Goal: Check status: Check status

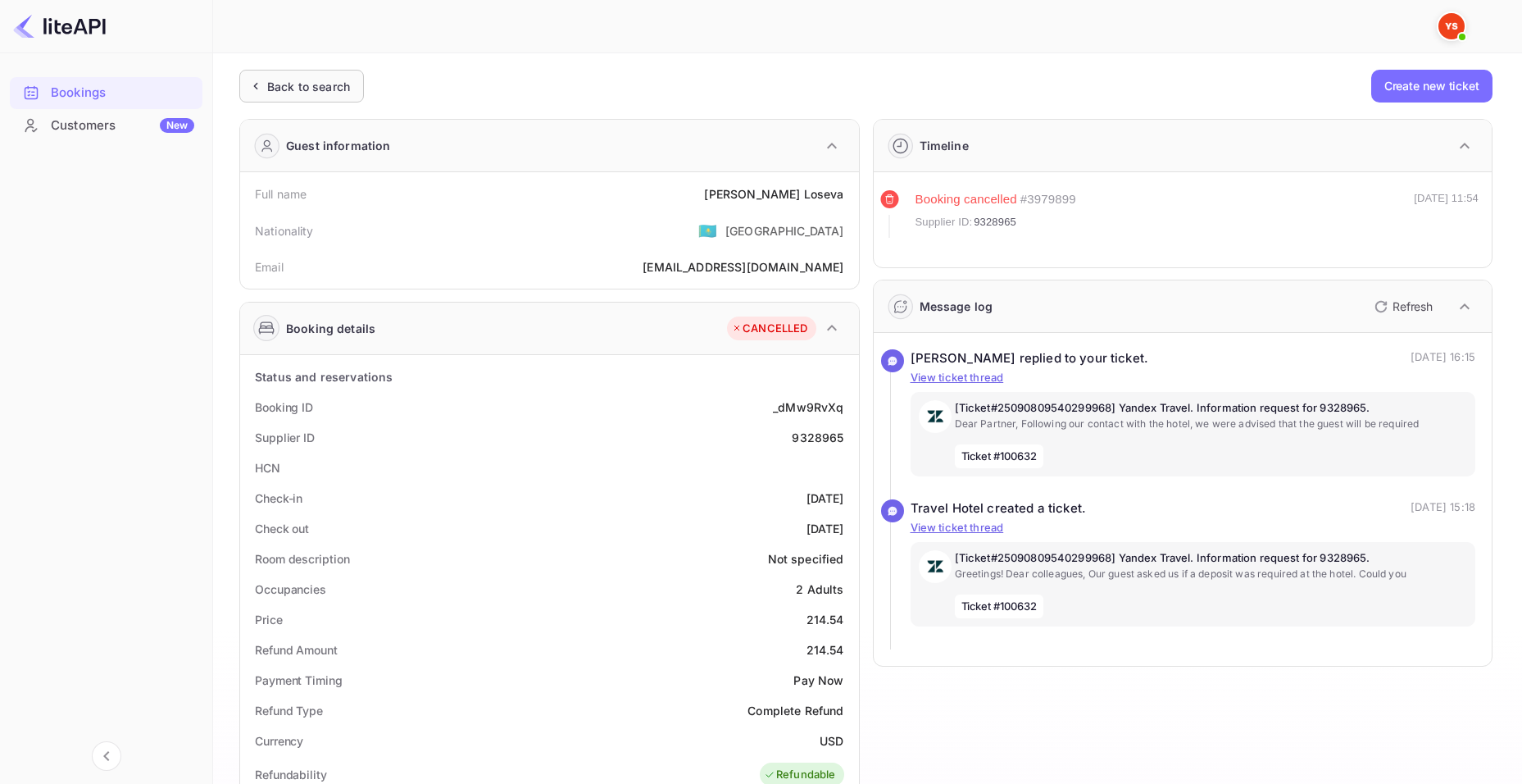
click at [296, 81] on div "Back to search" at bounding box center [308, 86] width 83 height 18
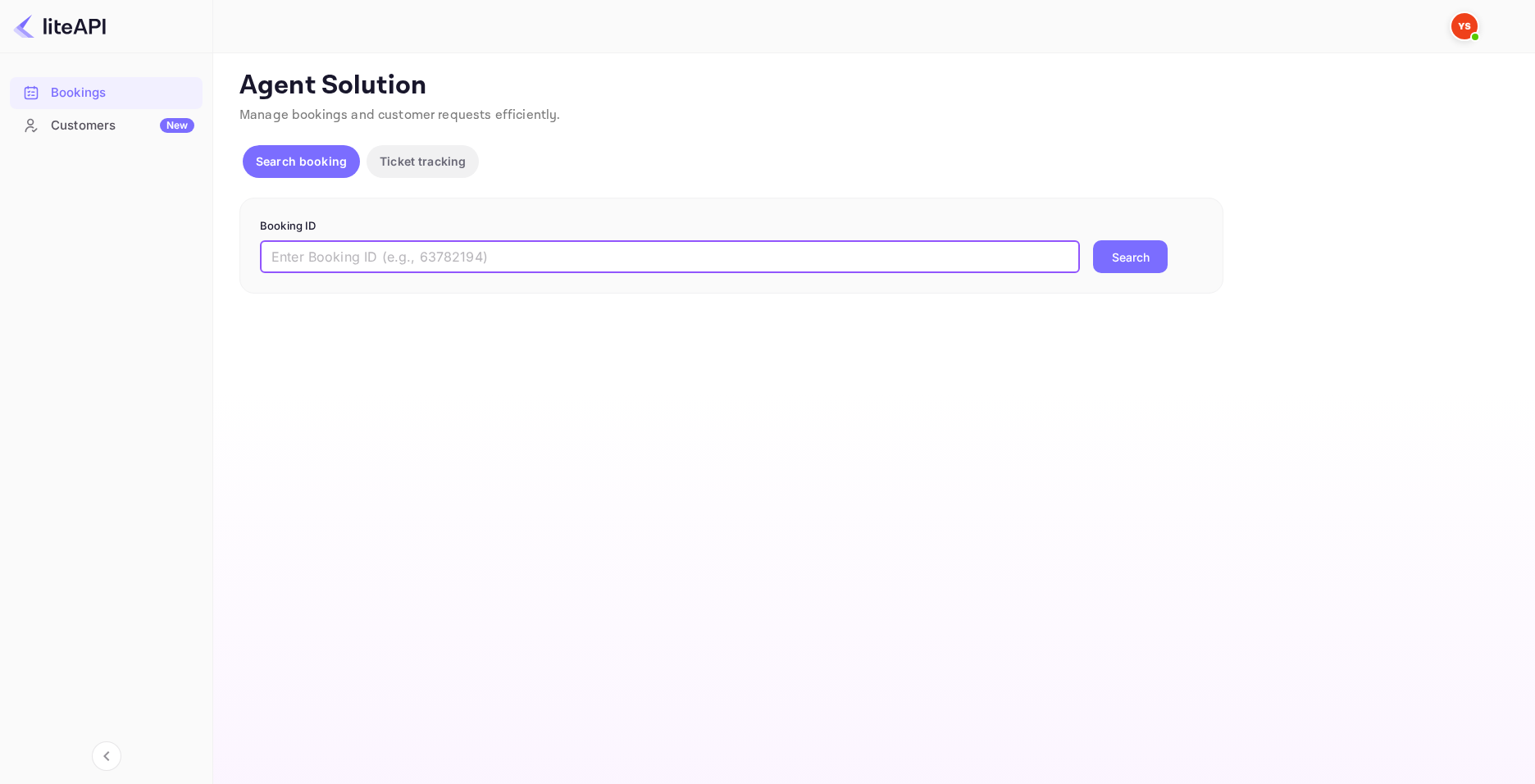
click at [569, 260] on input "text" at bounding box center [670, 257] width 820 height 33
paste input "9346793"
type input "9346793"
click at [1133, 266] on button "Search" at bounding box center [1130, 257] width 75 height 33
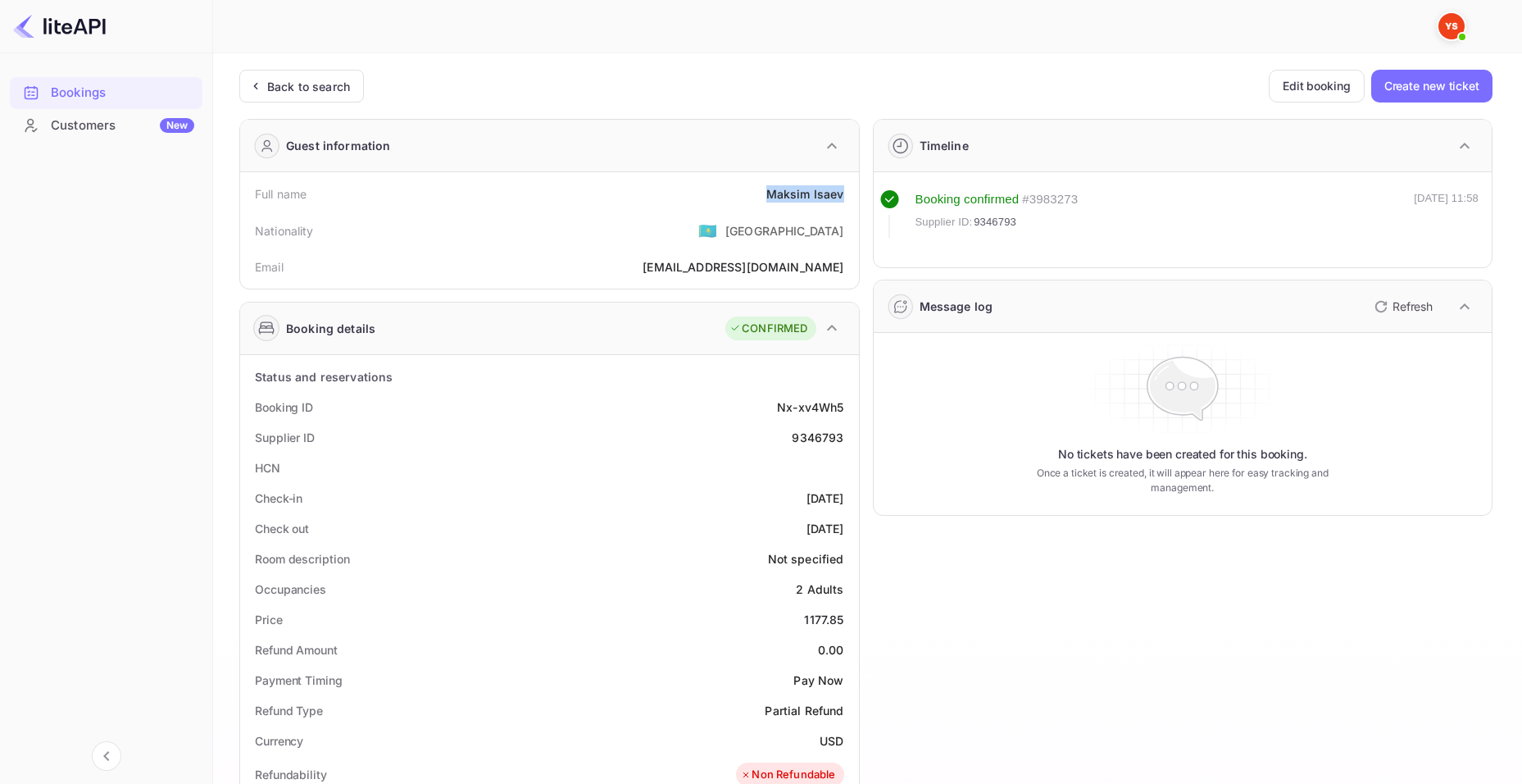
drag, startPoint x: 767, startPoint y: 193, endPoint x: 842, endPoint y: 194, distance: 75.0
click at [842, 194] on div "Full name [PERSON_NAME]" at bounding box center [550, 193] width 606 height 30
copy div "[PERSON_NAME]"
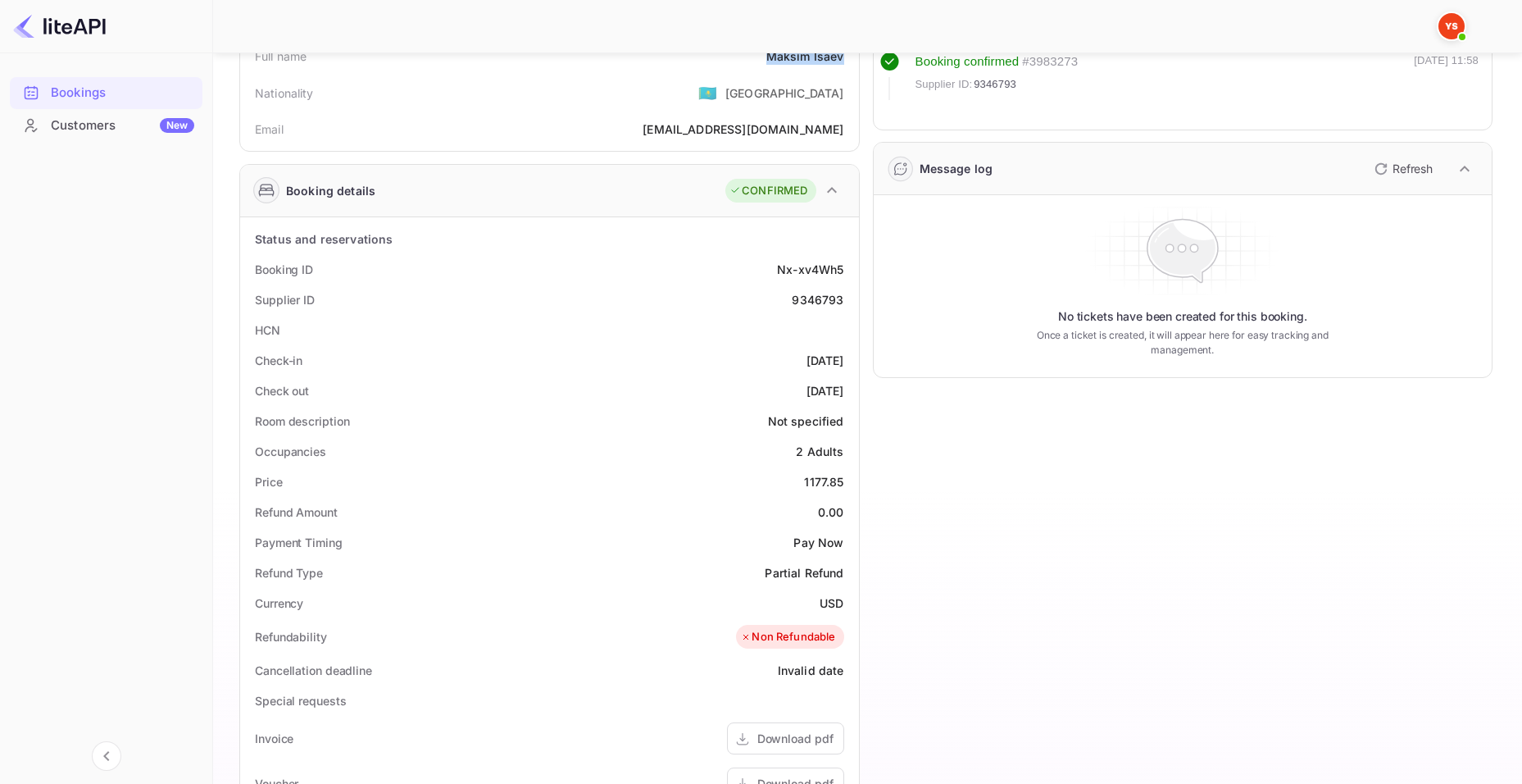
scroll to position [164, 0]
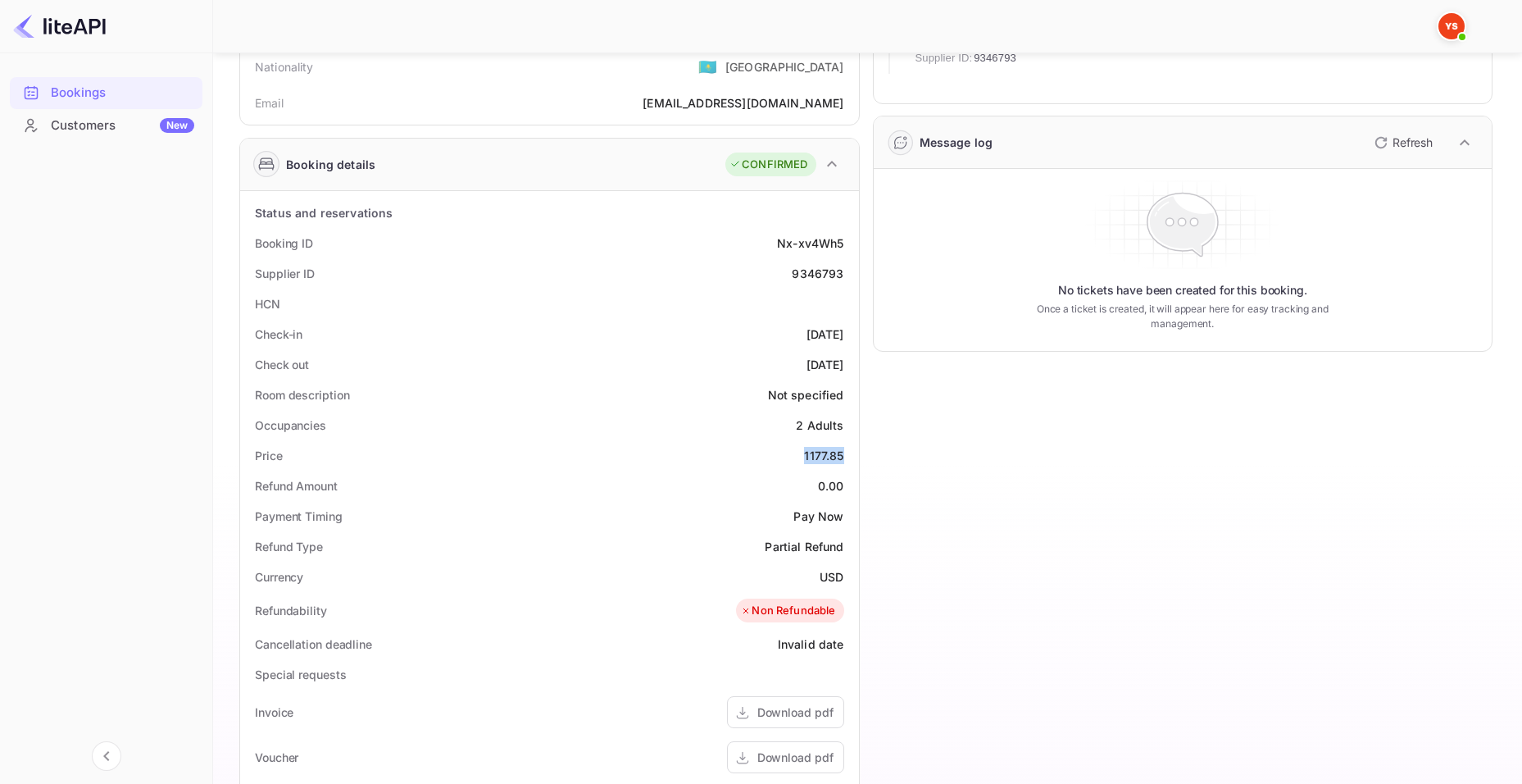
drag, startPoint x: 805, startPoint y: 456, endPoint x: 843, endPoint y: 460, distance: 38.2
click at [843, 460] on div "1177.85" at bounding box center [824, 455] width 40 height 18
copy div "1177.85"
drag, startPoint x: 835, startPoint y: 574, endPoint x: 846, endPoint y: 576, distance: 11.2
click at [846, 576] on div "Currency USD" at bounding box center [550, 576] width 606 height 30
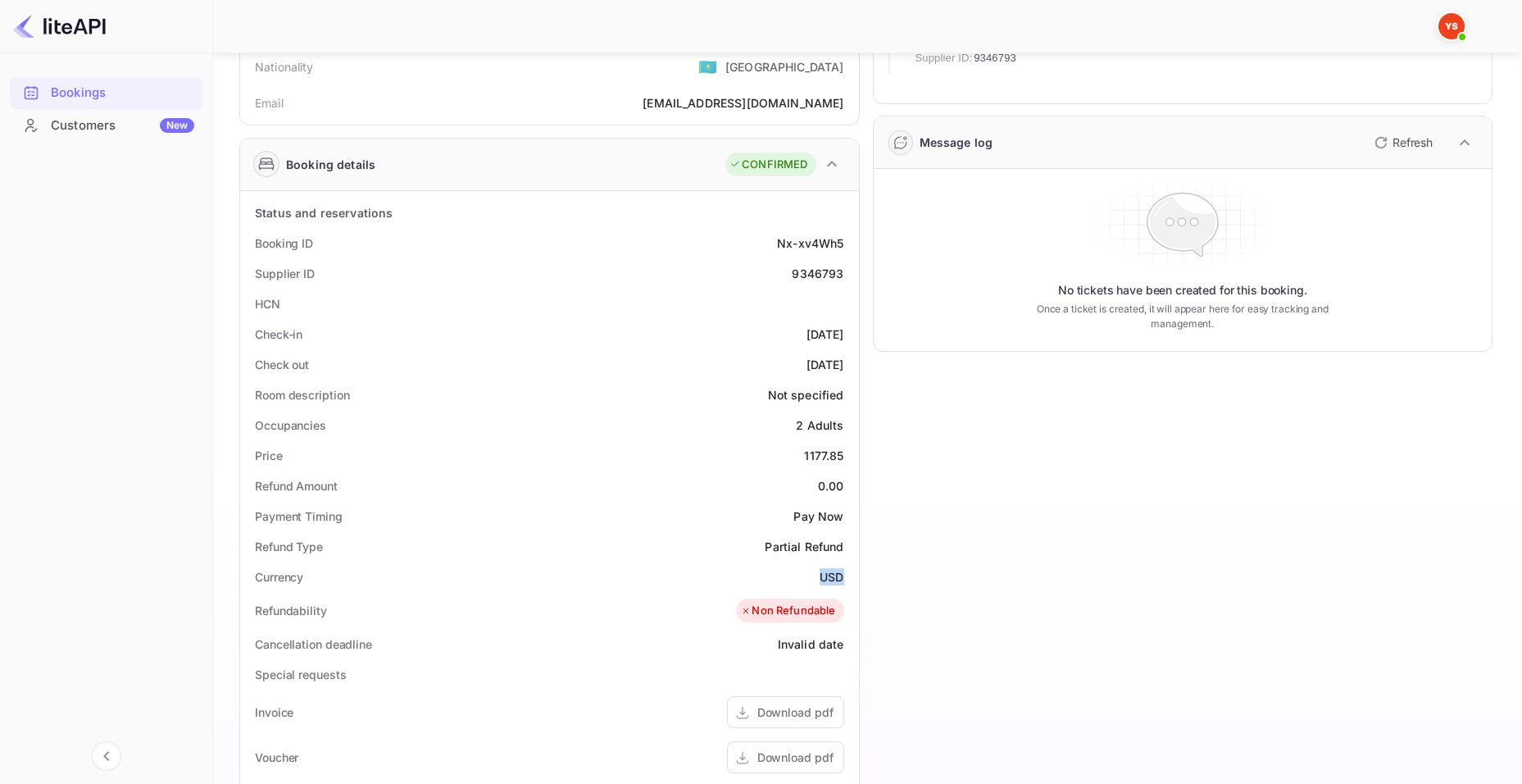
copy div "USD"
